Goal: Use online tool/utility: Utilize a website feature to perform a specific function

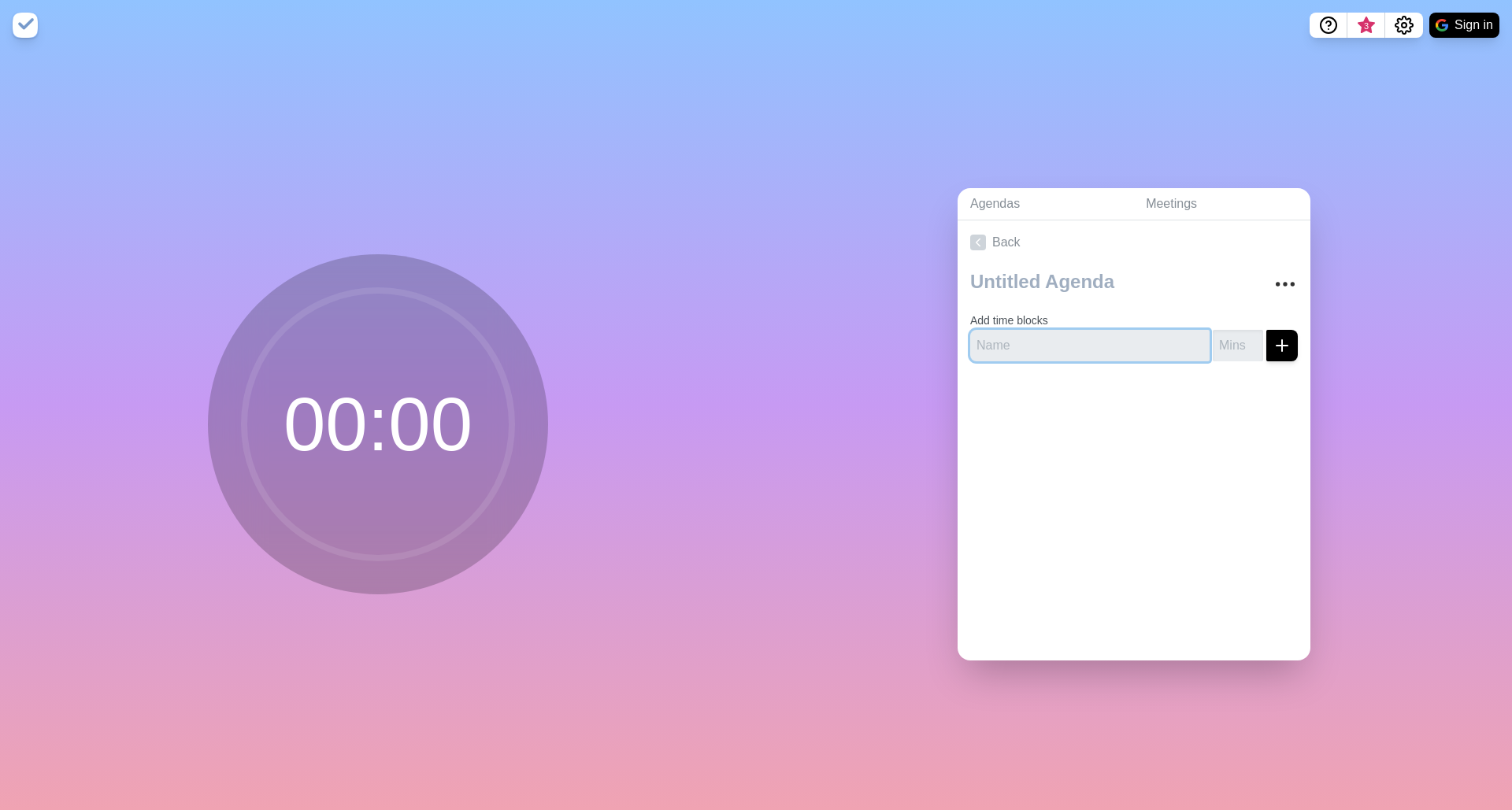
click at [1000, 334] on input "text" at bounding box center [1089, 345] width 239 height 31
type input "Ground Rules"
type input "5"
click at [1273, 348] on icon "submit" at bounding box center [1282, 346] width 19 height 19
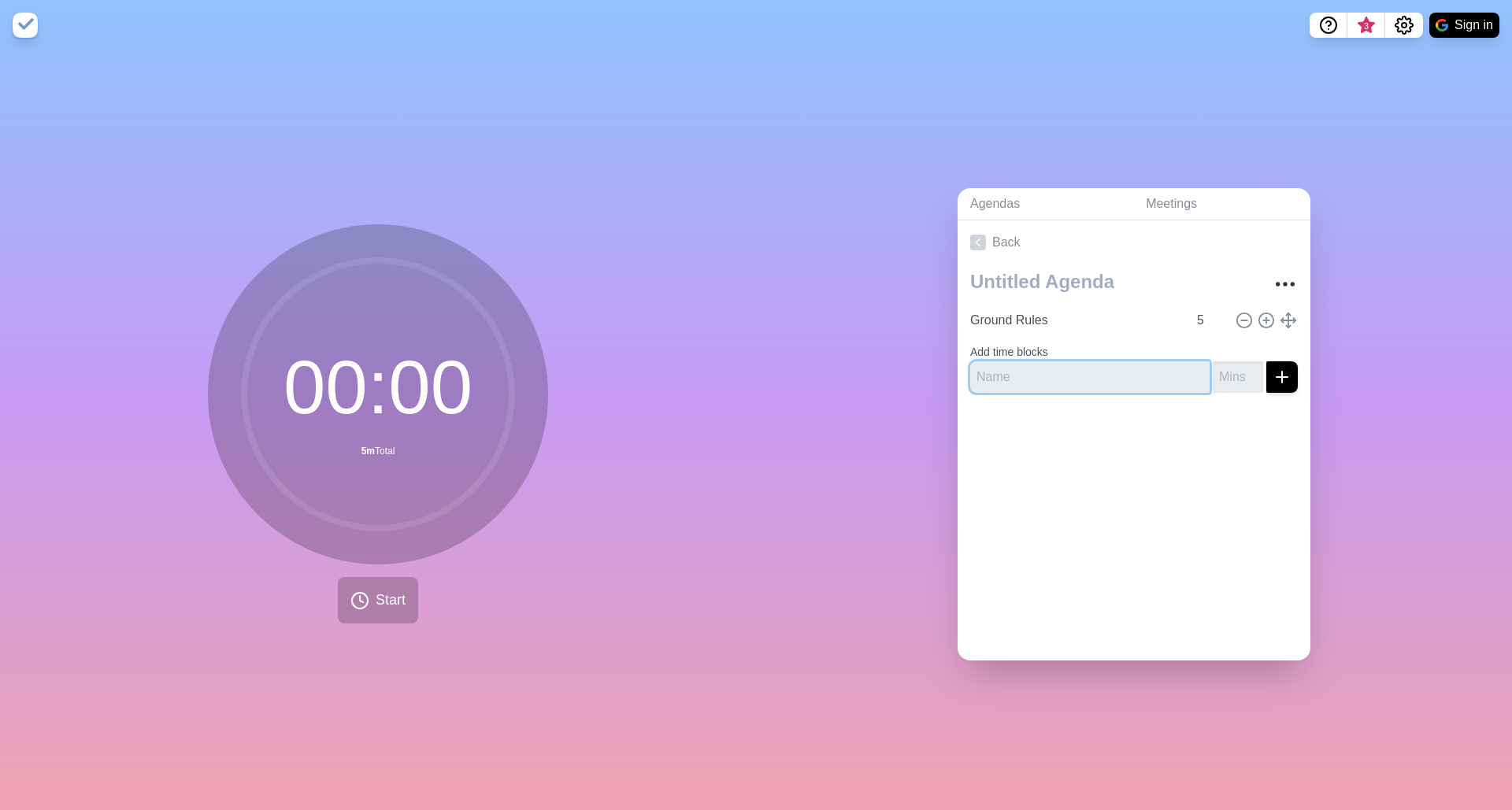
click at [1049, 367] on input "text" at bounding box center [1089, 377] width 239 height 31
type input "Discussion"
click at [1213, 373] on input "number" at bounding box center [1237, 377] width 50 height 31
type input "10"
click at [1273, 367] on icon "submit" at bounding box center [1282, 377] width 19 height 19
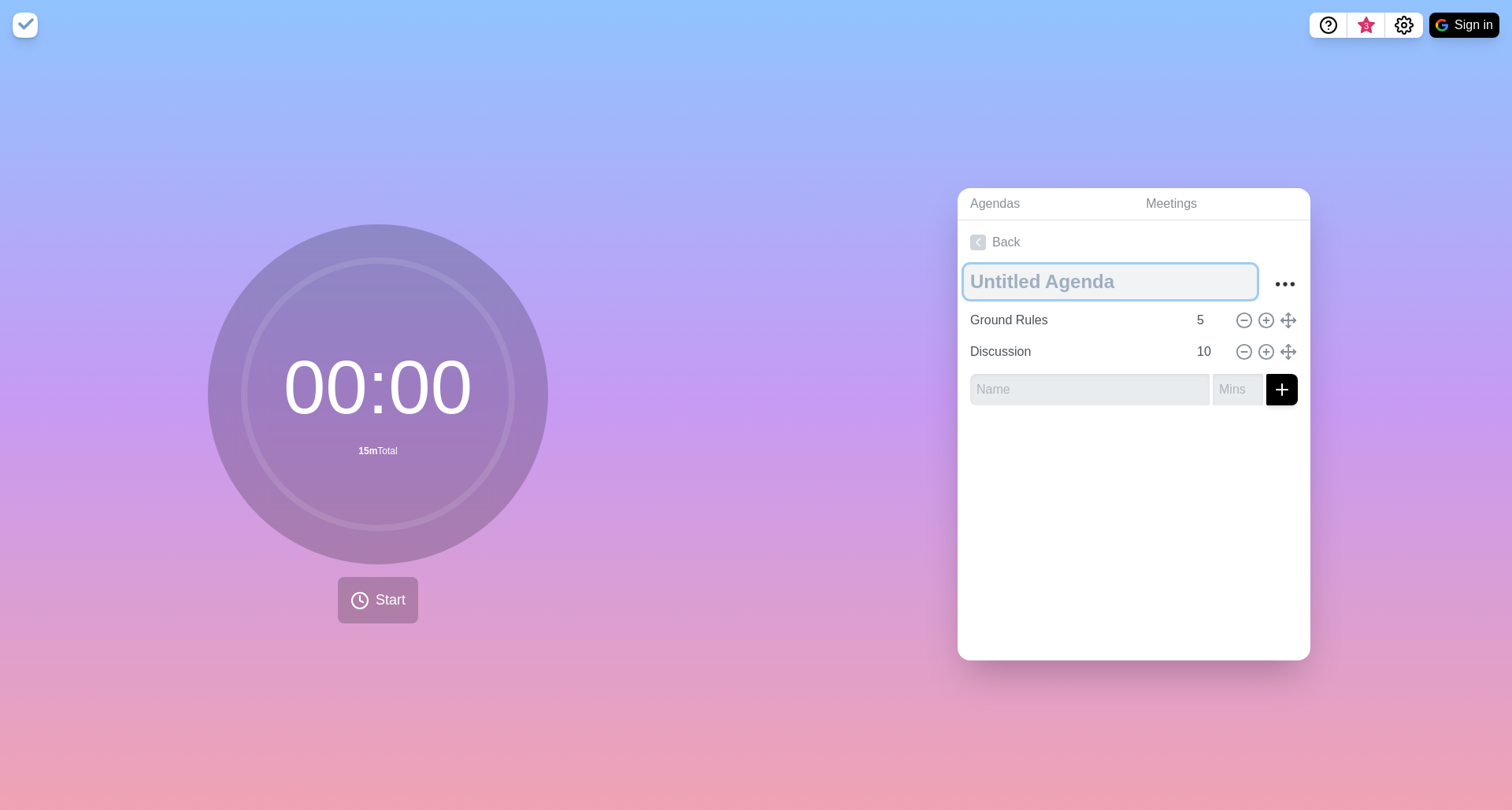
click at [1011, 270] on textarea at bounding box center [1110, 282] width 293 height 34
type textarea "Meeting"
click at [1130, 463] on div at bounding box center [1133, 449] width 353 height 63
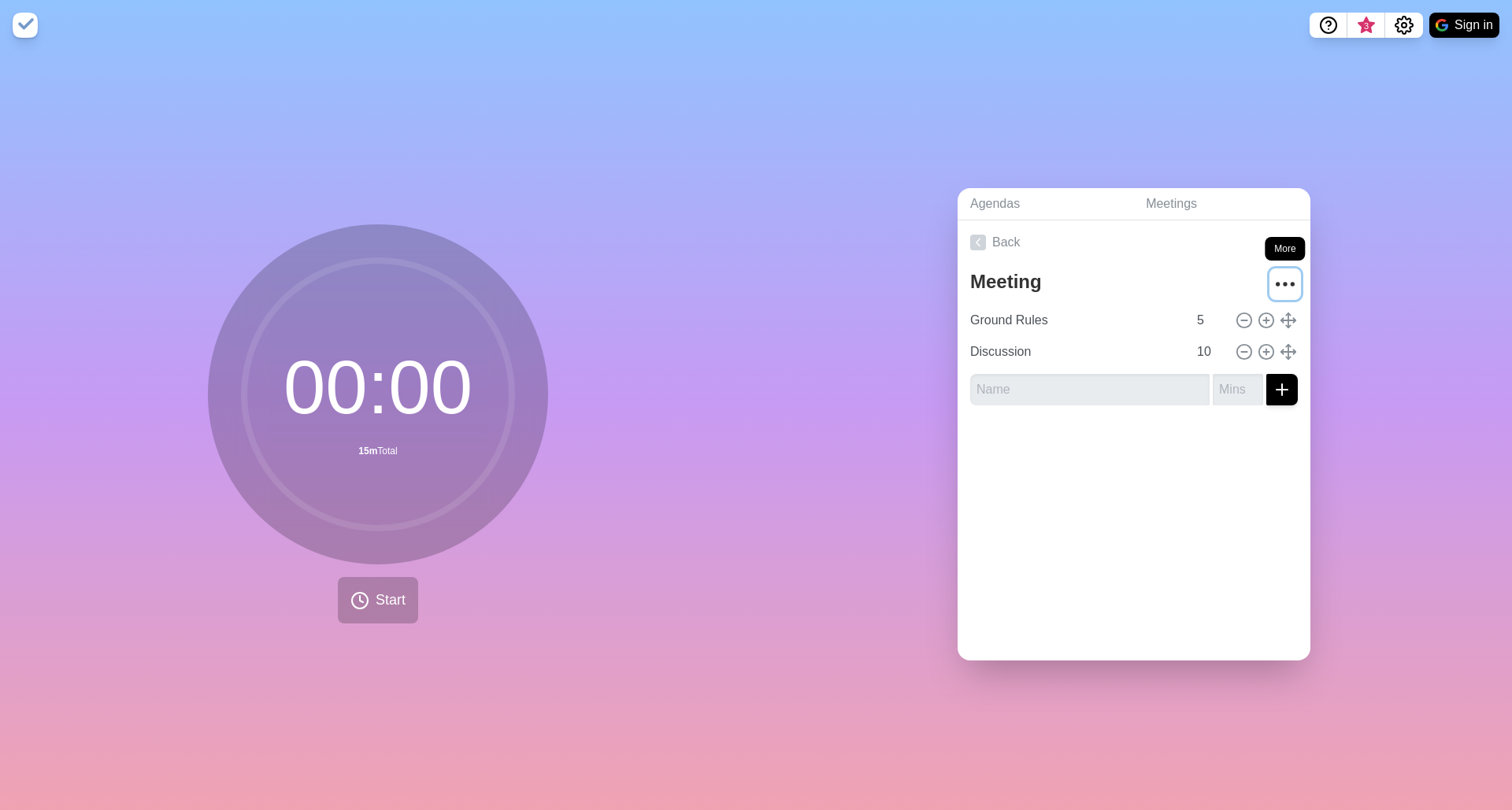
click at [1273, 280] on icon "More" at bounding box center [1285, 283] width 25 height 25
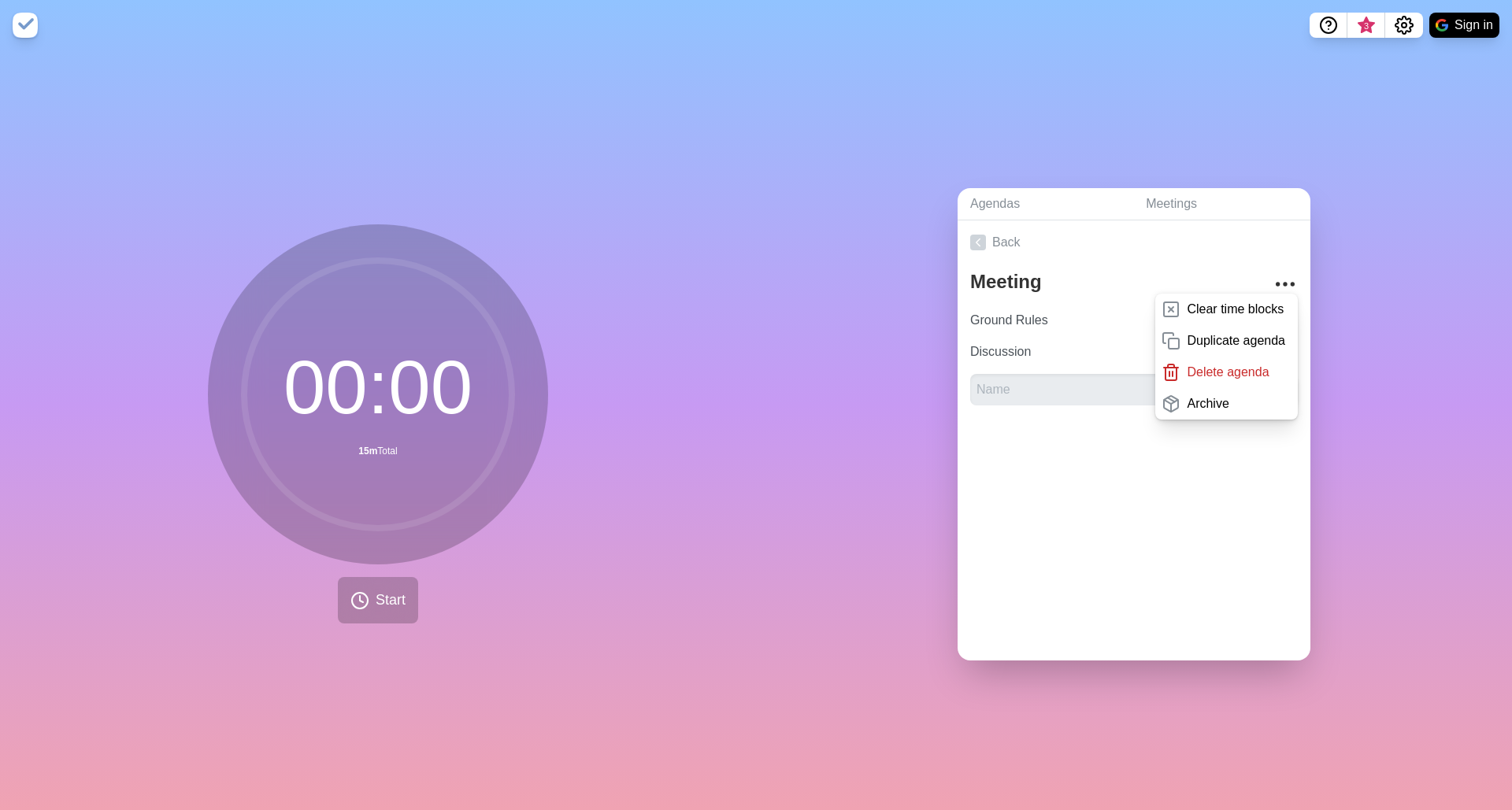
click at [1139, 596] on div "Back Meeting Clear time blocks Duplicate agenda Delete agenda Archive Ground Ru…" at bounding box center [1133, 440] width 353 height 440
click at [393, 602] on span "Start" at bounding box center [390, 600] width 30 height 22
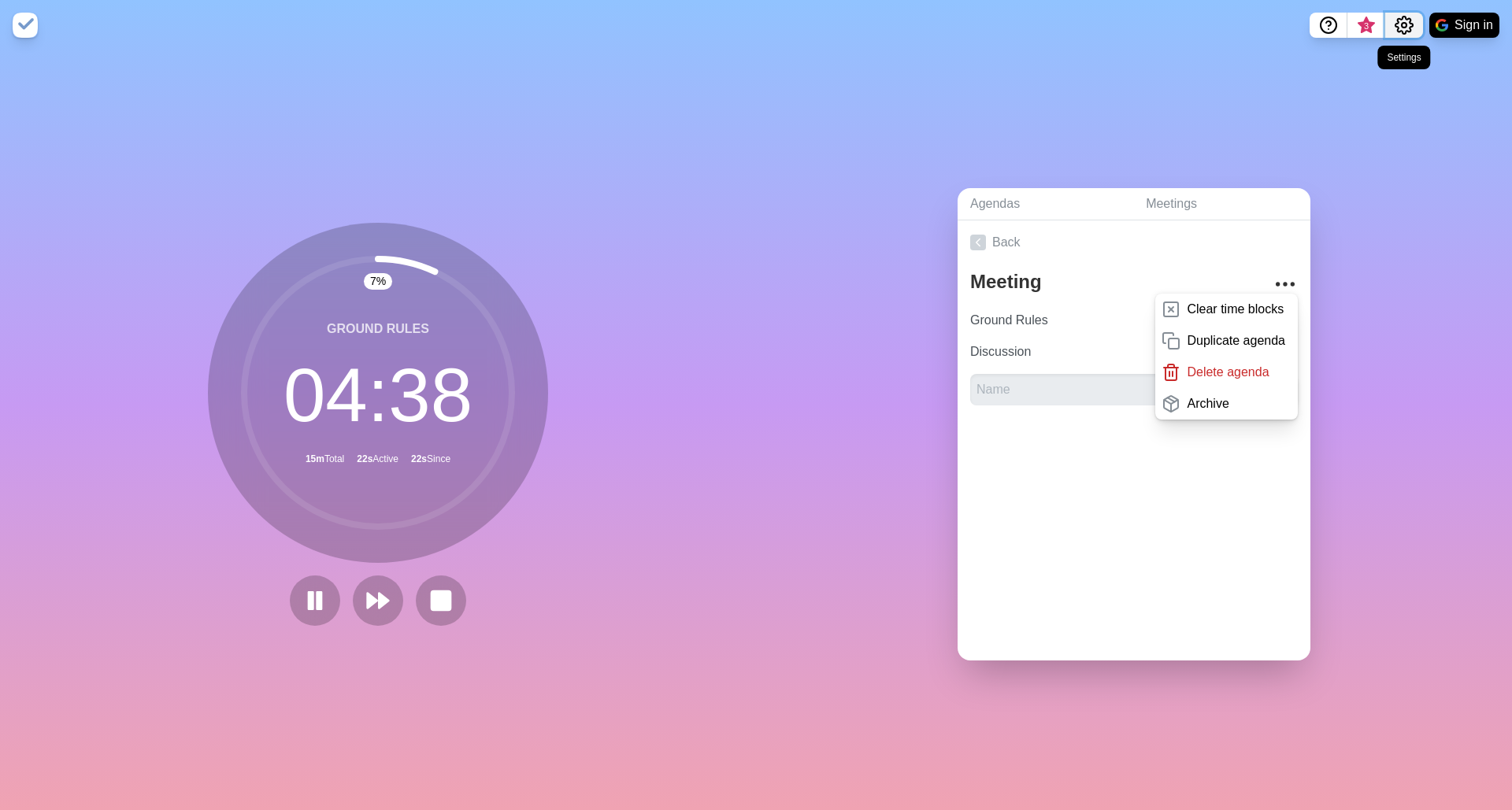
click at [1400, 23] on icon "Settings" at bounding box center [1405, 26] width 19 height 19
click at [1363, 61] on p "Preferences" at bounding box center [1353, 60] width 68 height 19
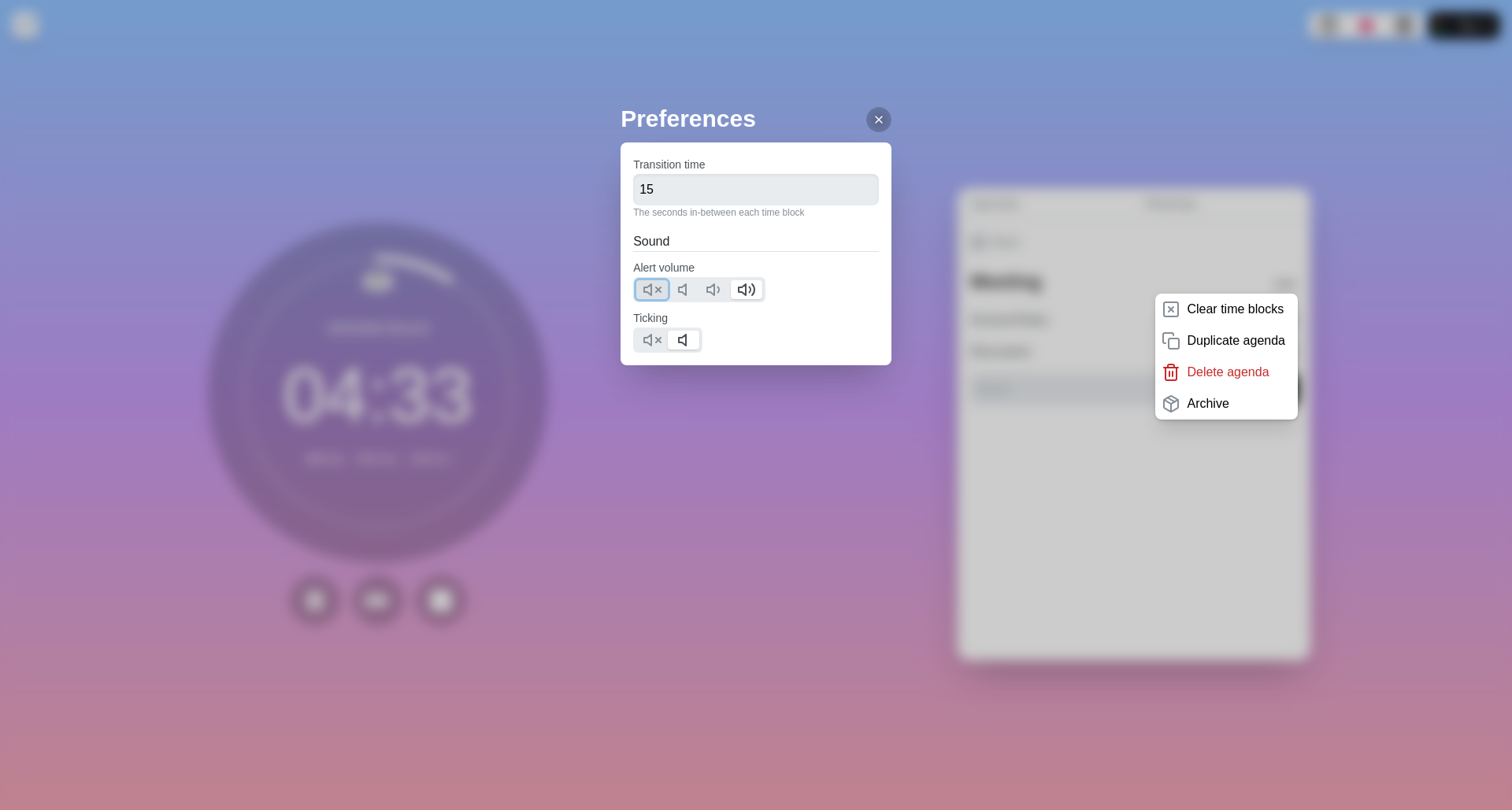
click at [649, 293] on icon at bounding box center [652, 290] width 19 height 19
click at [645, 345] on polygon at bounding box center [648, 340] width 7 height 11
click at [737, 291] on icon at bounding box center [747, 290] width 19 height 19
click at [644, 292] on polygon at bounding box center [648, 290] width 7 height 11
click at [815, 419] on div "Preferences Transition time 15 The seconds in-between each time block Sound Ale…" at bounding box center [756, 264] width 271 height 327
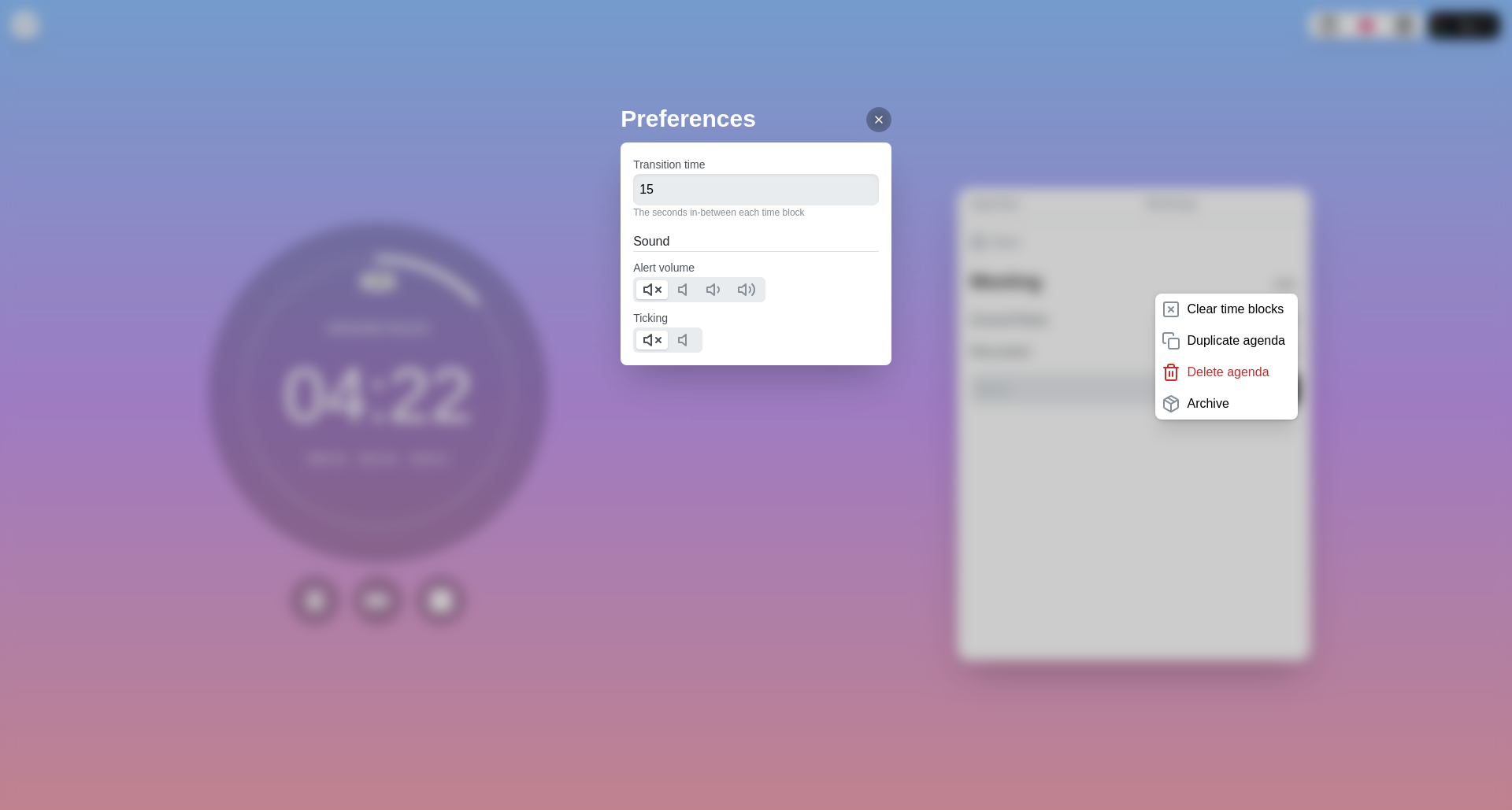
click at [866, 122] on div at bounding box center [878, 119] width 25 height 25
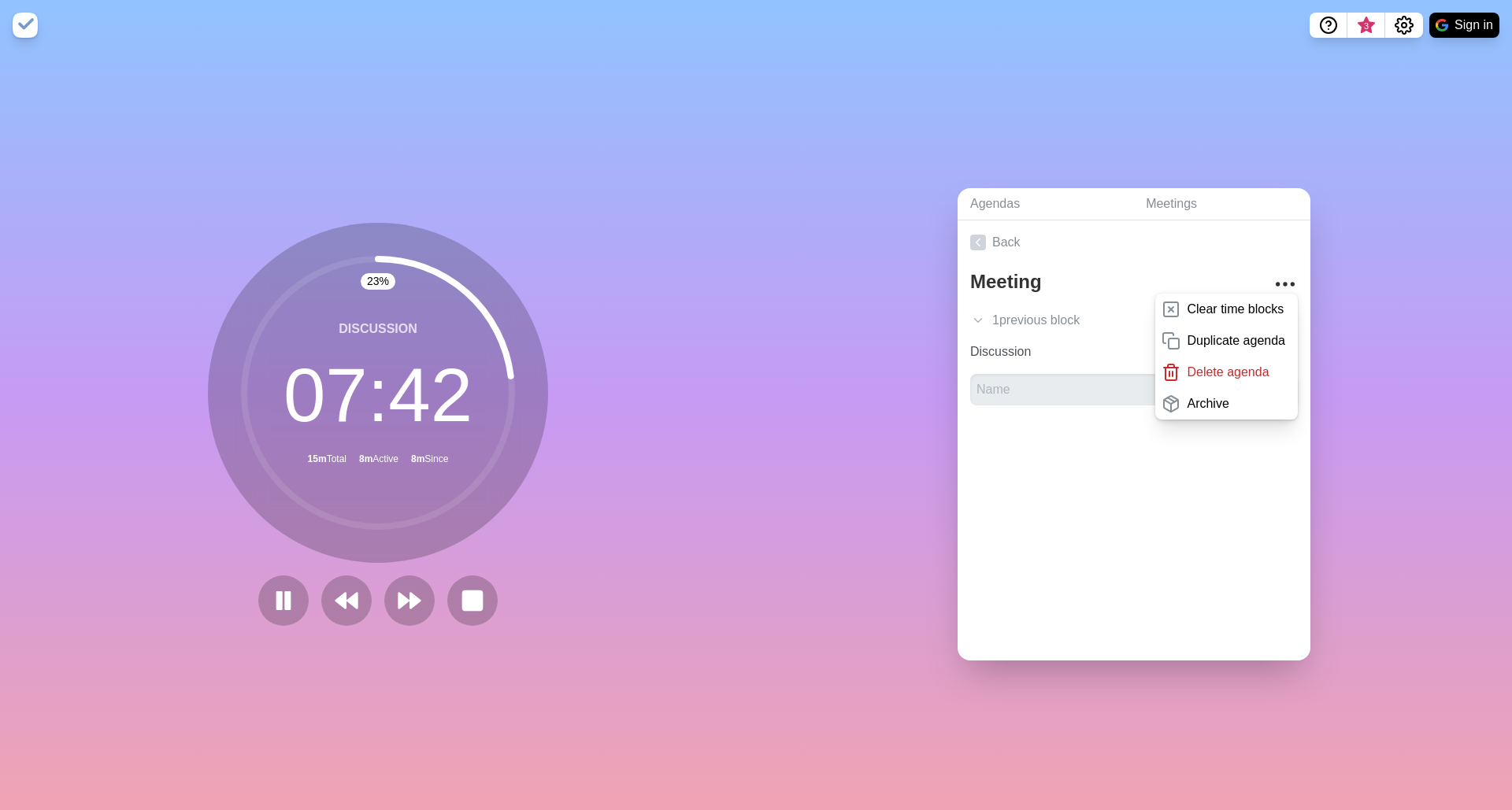
click at [26, 22] on img at bounding box center [25, 25] width 25 height 25
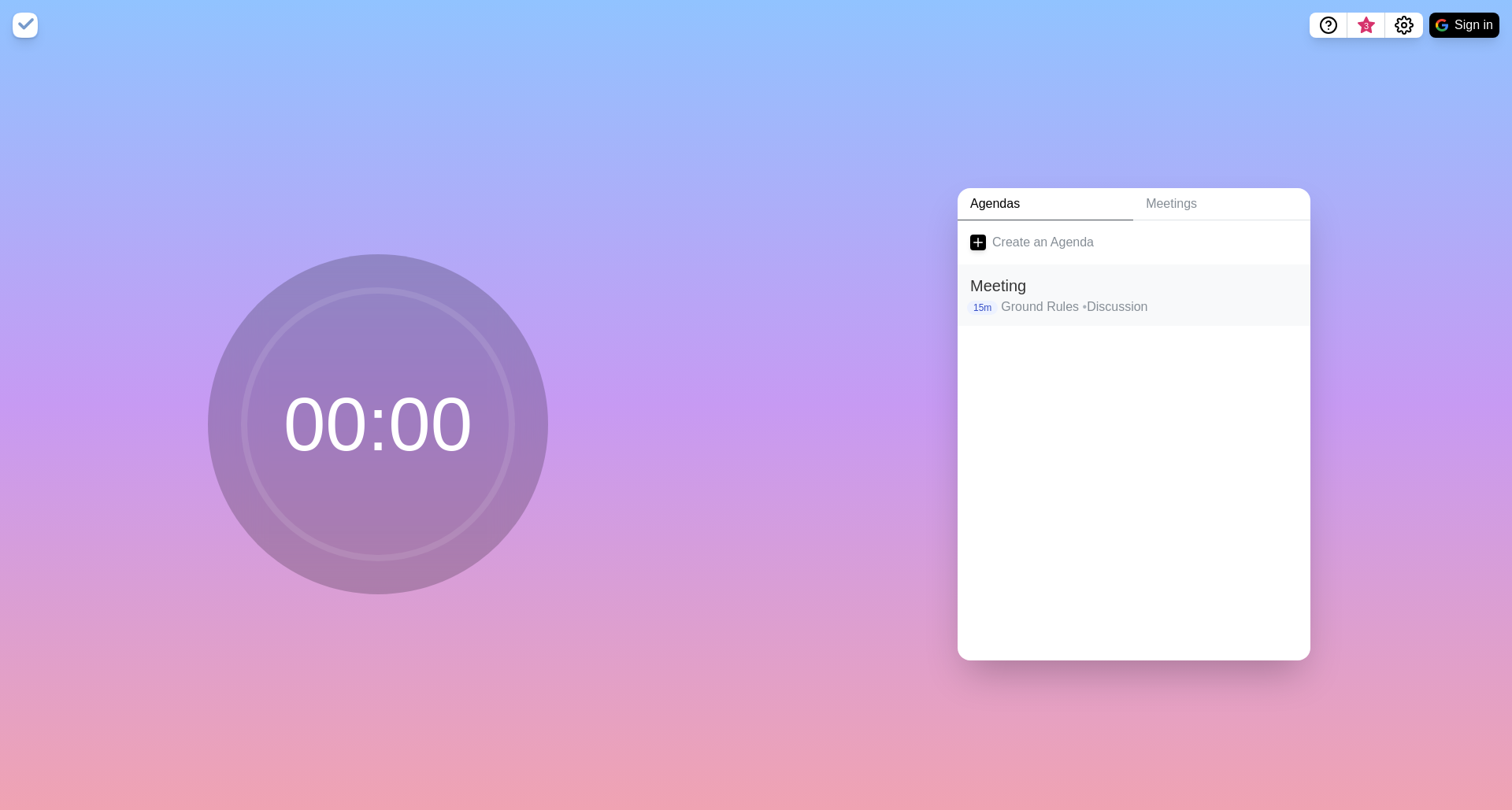
click at [1023, 298] on p "Ground Rules • Discussion" at bounding box center [1149, 307] width 297 height 19
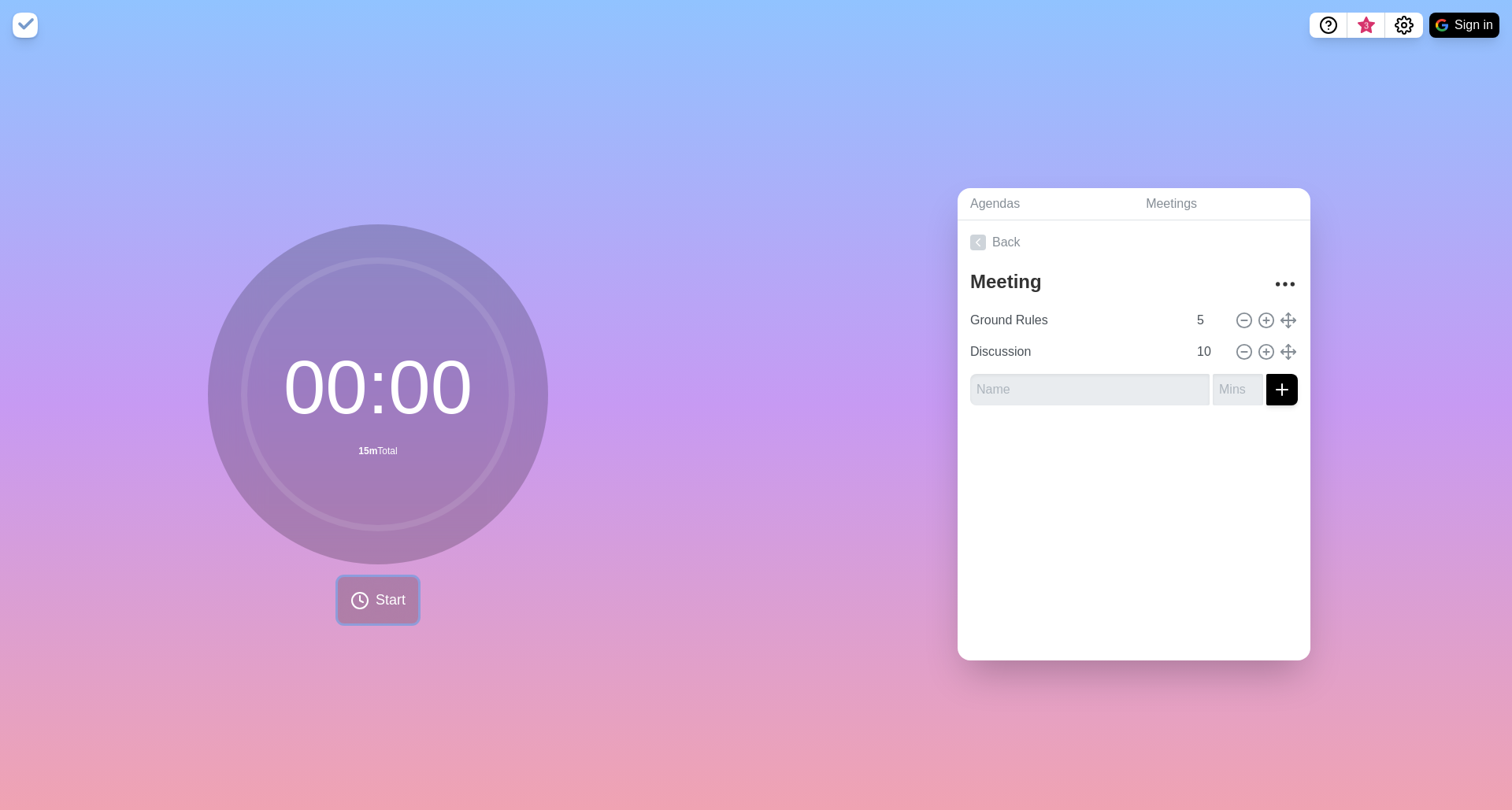
click at [379, 592] on span "Start" at bounding box center [390, 600] width 30 height 22
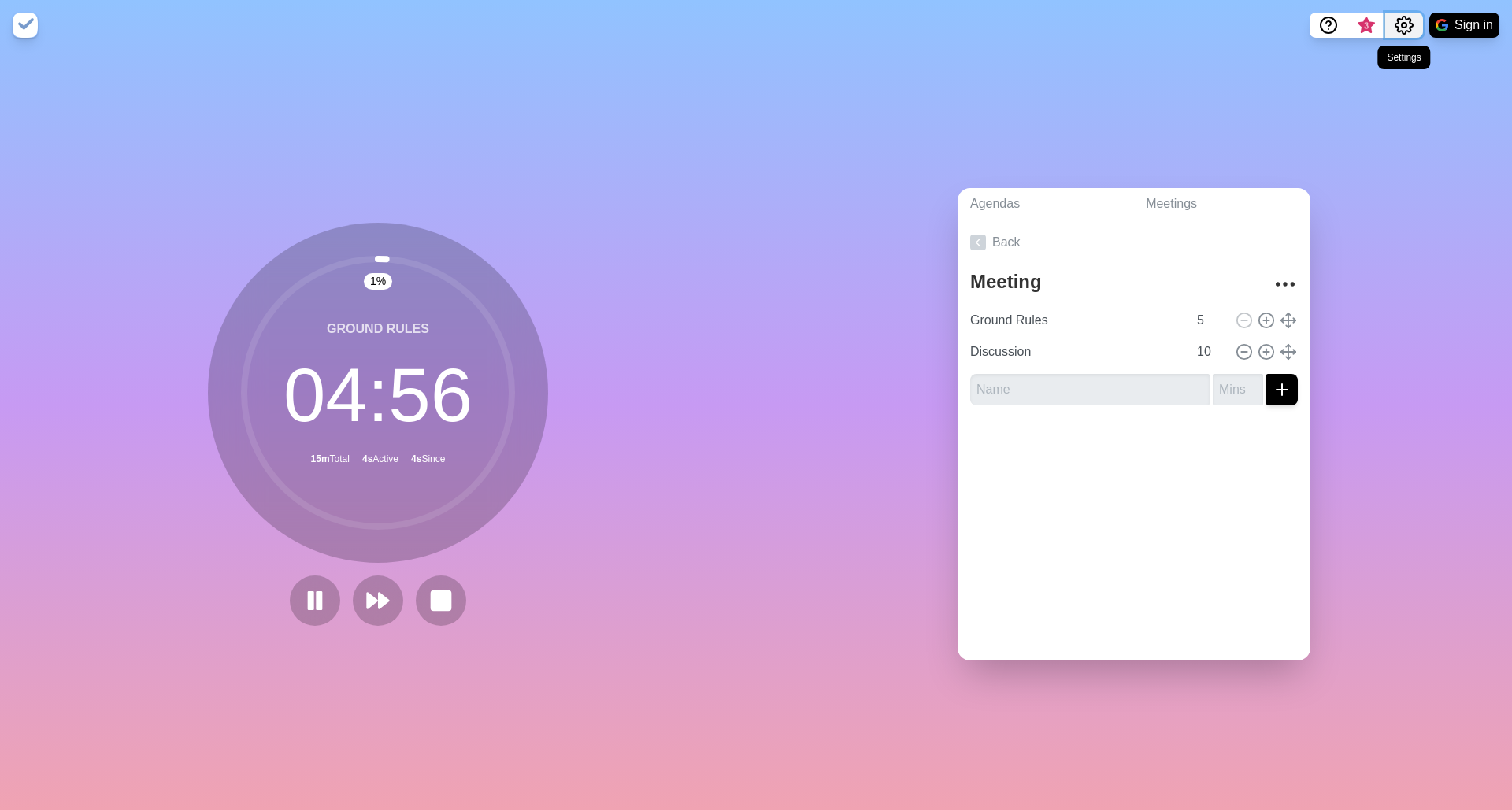
click at [1402, 23] on circle "Settings" at bounding box center [1404, 26] width 5 height 5
click at [1361, 63] on p "Preferences" at bounding box center [1353, 60] width 68 height 19
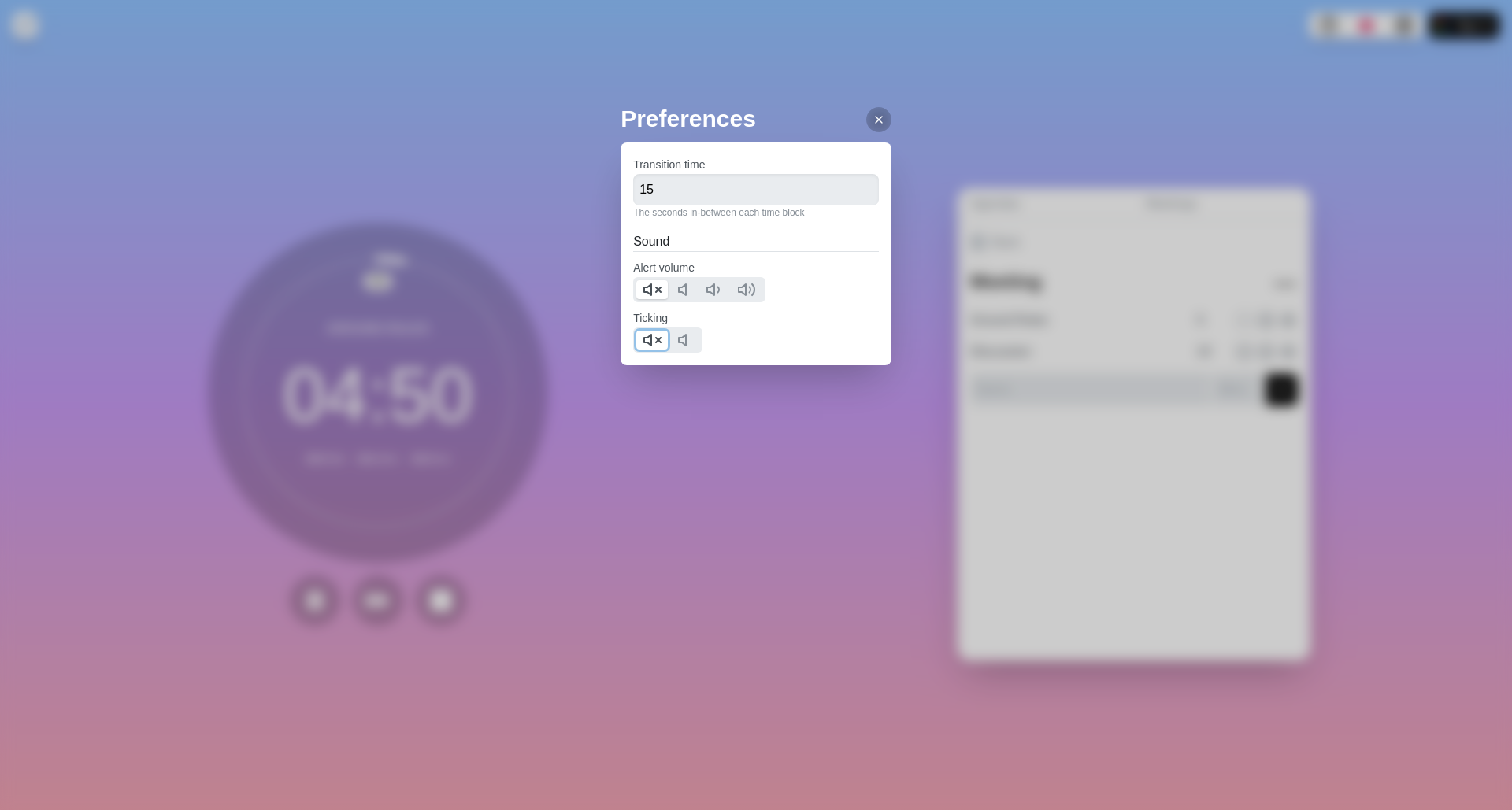
click at [644, 339] on icon at bounding box center [652, 340] width 19 height 19
click at [646, 289] on polygon at bounding box center [648, 290] width 7 height 11
click at [644, 424] on div "Preferences Transition time 15 The seconds in-between each time block Sound Ale…" at bounding box center [756, 264] width 271 height 327
click at [866, 116] on div at bounding box center [878, 119] width 25 height 25
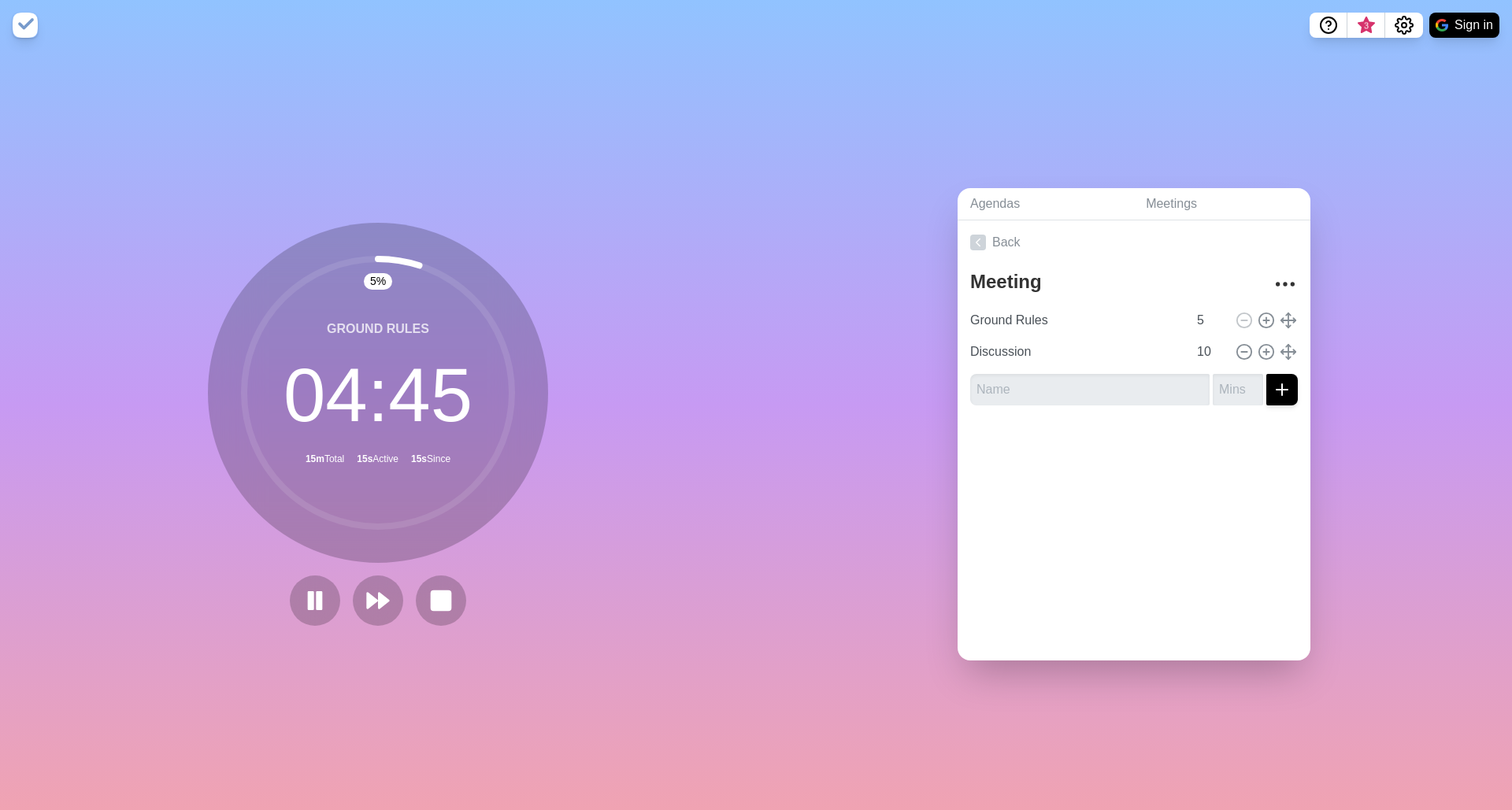
click at [24, 22] on img at bounding box center [25, 25] width 25 height 25
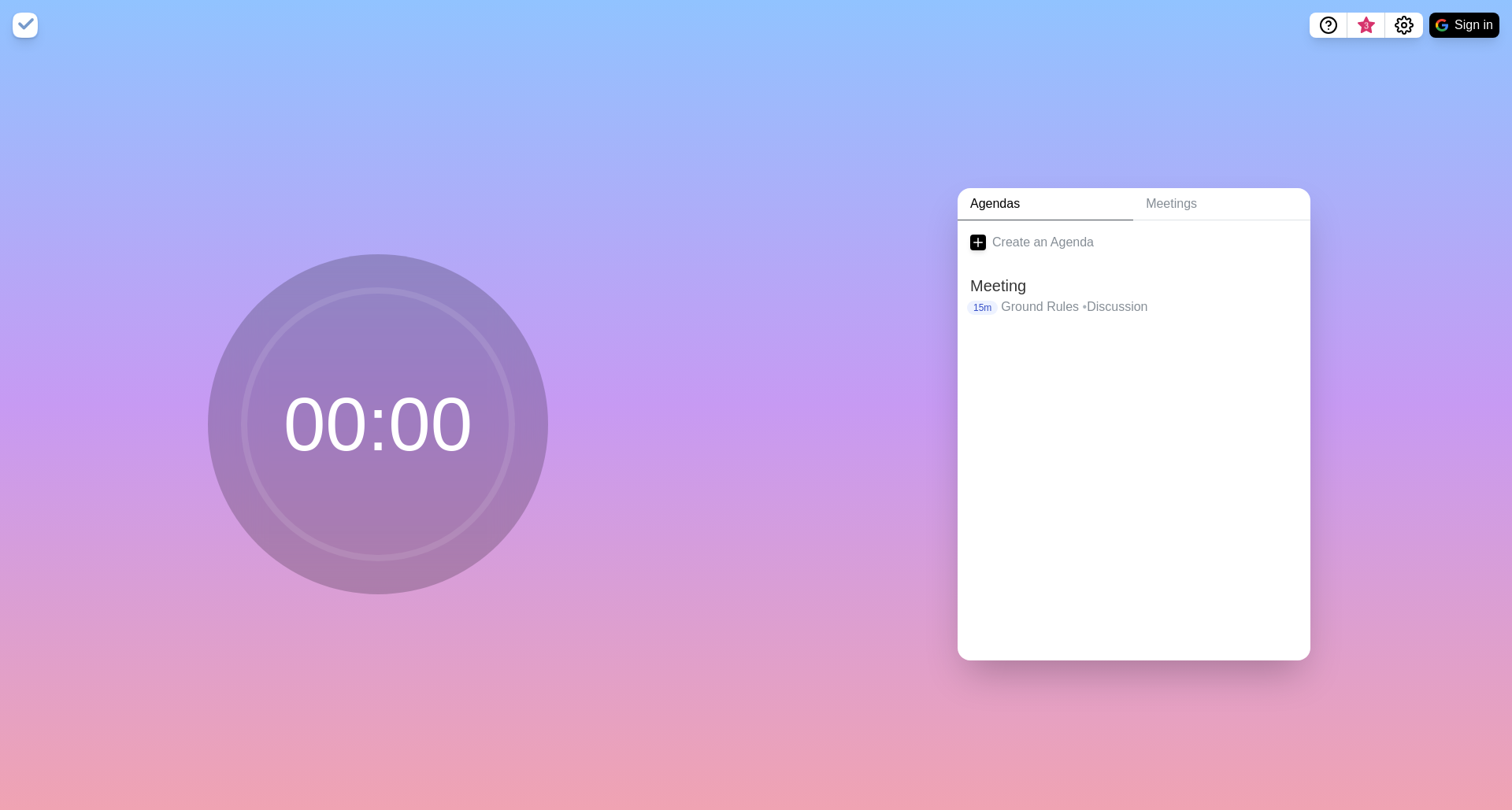
drag, startPoint x: 351, startPoint y: 444, endPoint x: 359, endPoint y: 448, distance: 8.9
click at [359, 448] on circle at bounding box center [378, 424] width 268 height 268
click at [20, 25] on img at bounding box center [25, 25] width 25 height 25
click at [1042, 287] on h2 "Meeting" at bounding box center [1133, 286] width 327 height 24
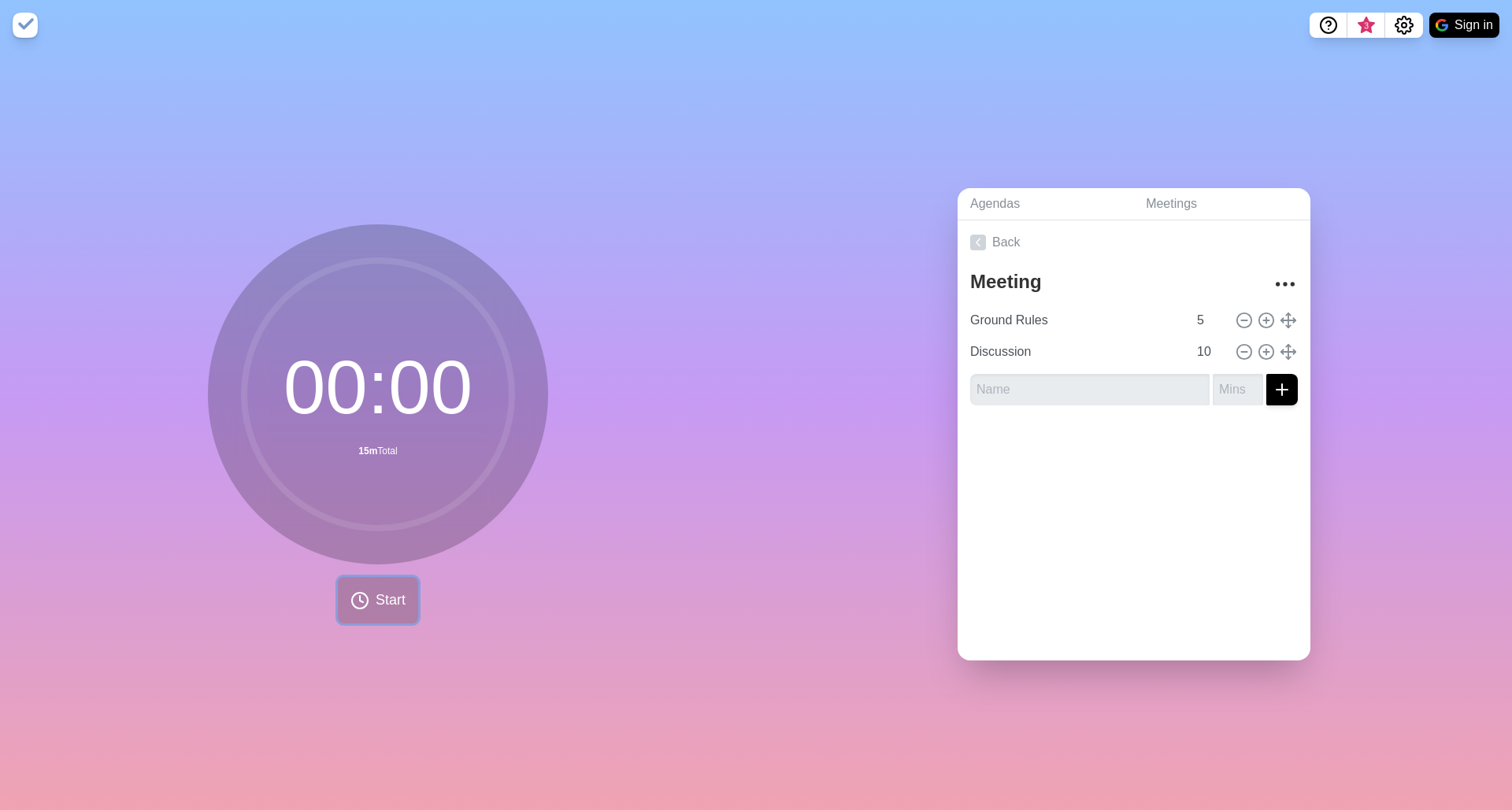
click at [375, 600] on span "Start" at bounding box center [390, 600] width 30 height 22
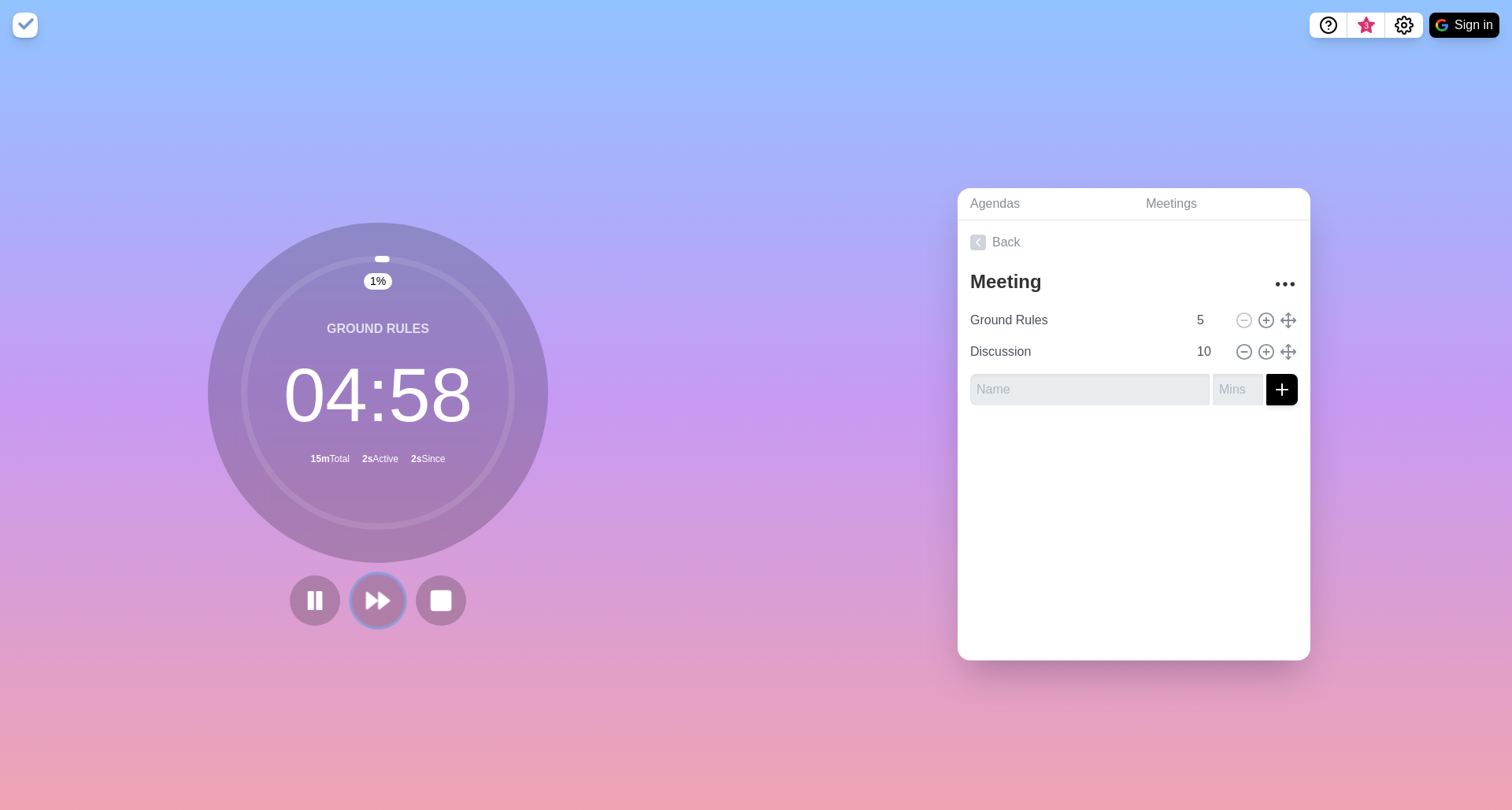
click at [379, 600] on icon at bounding box center [378, 600] width 26 height 26
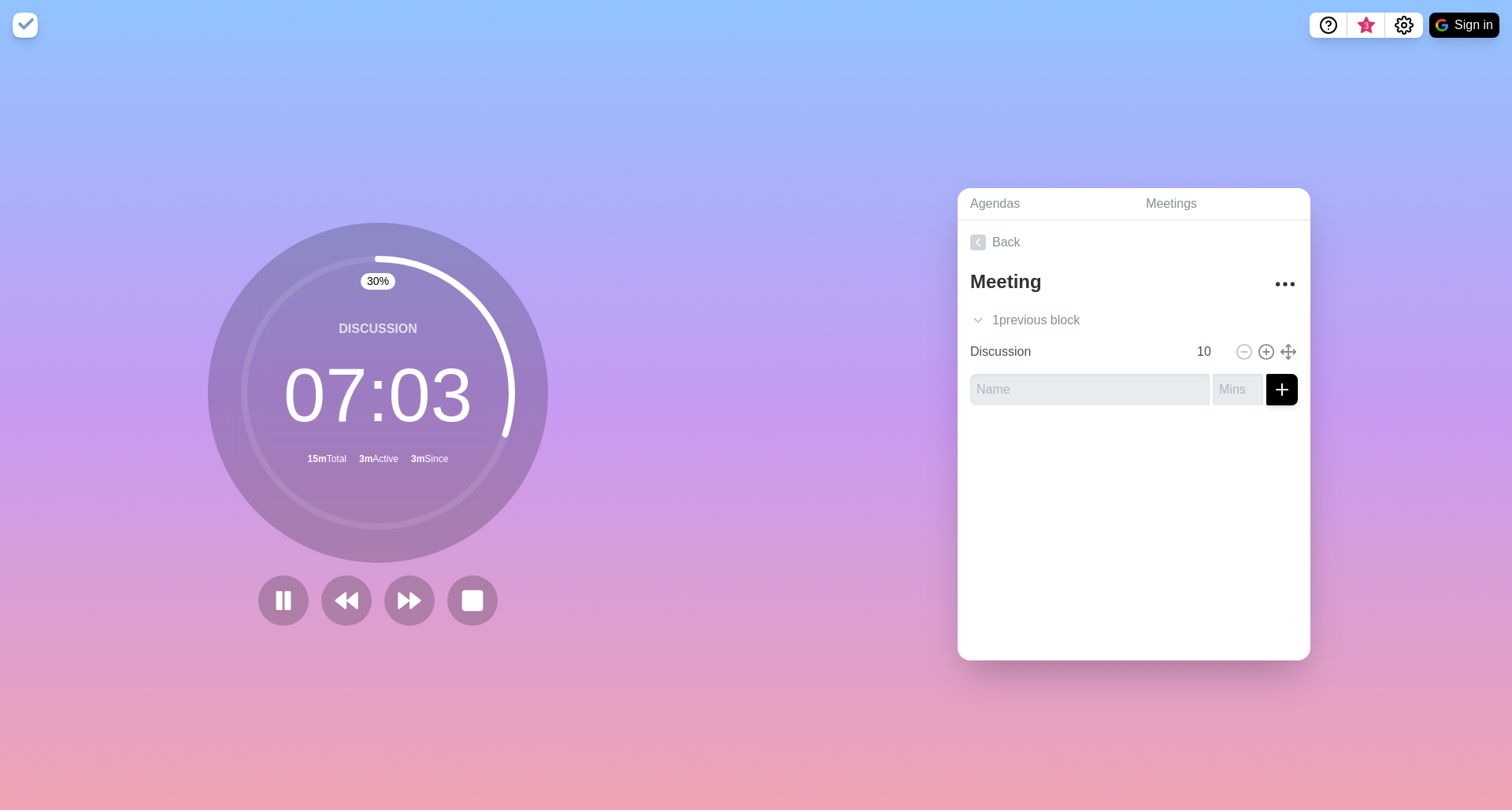
click at [30, 26] on img at bounding box center [25, 25] width 25 height 25
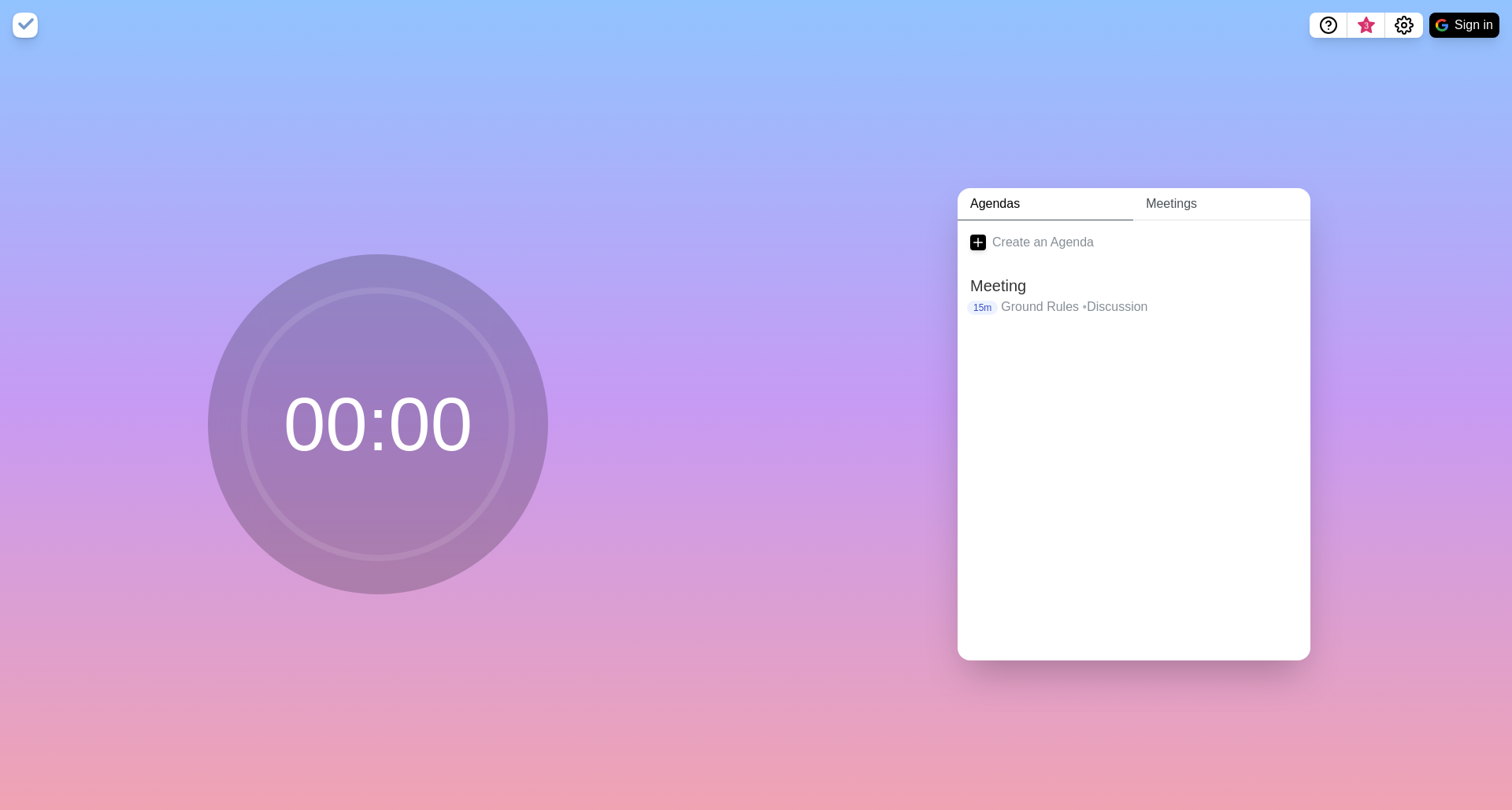
click at [1172, 198] on link "Meetings" at bounding box center [1221, 204] width 177 height 32
